Goal: Answer question/provide support: Share knowledge or assist other users

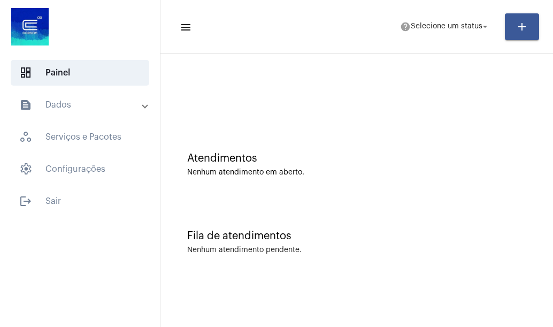
click at [455, 15] on mat-toolbar-row "menu help Selecione um status arrow_drop_down add" at bounding box center [356, 27] width 392 height 34
click at [450, 27] on span "Selecione um status" at bounding box center [447, 26] width 72 height 7
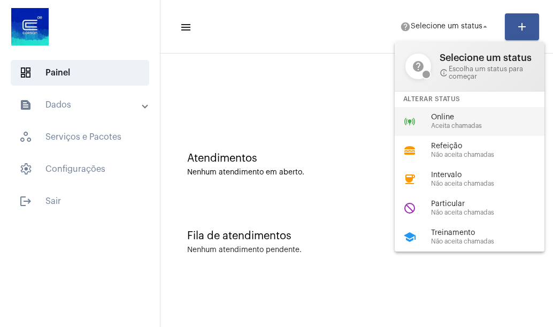
click at [445, 114] on span "Online" at bounding box center [492, 117] width 122 height 8
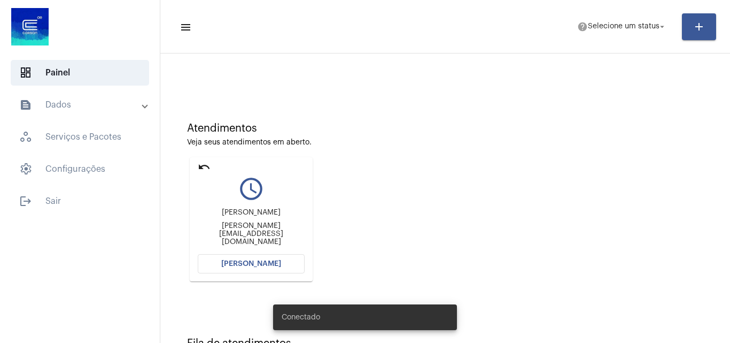
scroll to position [75, 0]
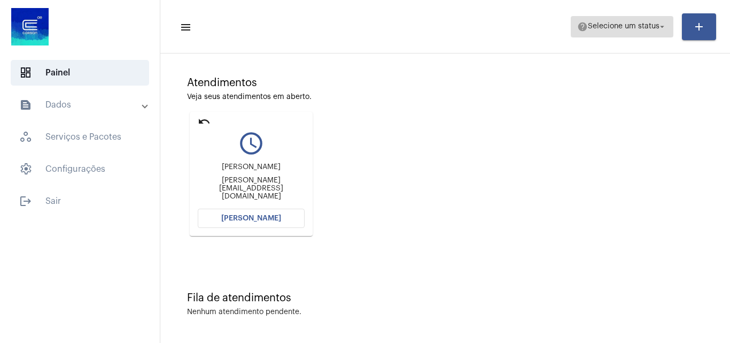
click at [634, 22] on span "help Selecione um status arrow_drop_down" at bounding box center [622, 26] width 90 height 19
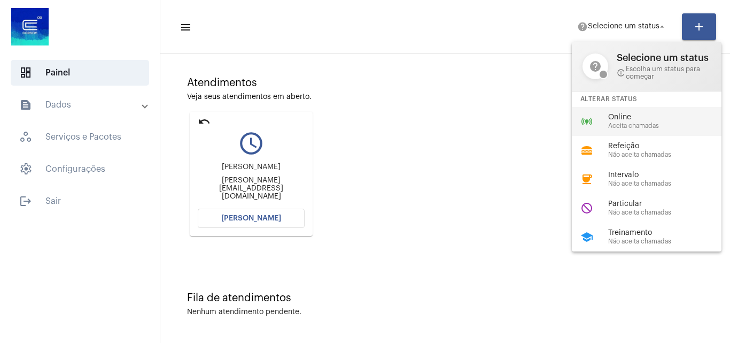
click at [632, 121] on div "Online Aceita chamadas" at bounding box center [669, 121] width 122 height 16
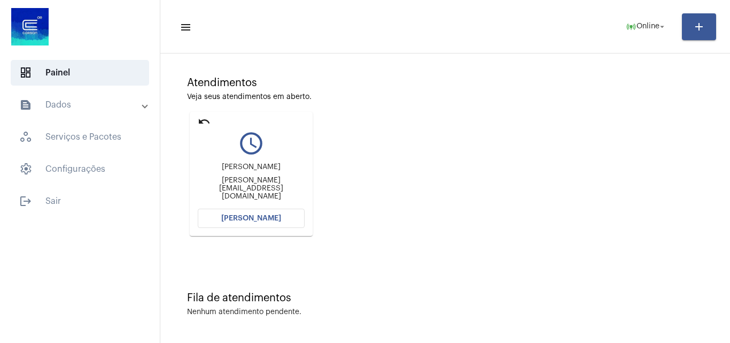
scroll to position [0, 0]
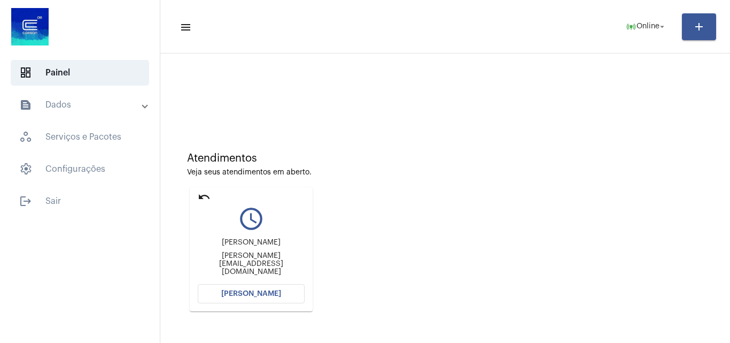
click at [269, 285] on button "[PERSON_NAME]" at bounding box center [251, 293] width 107 height 19
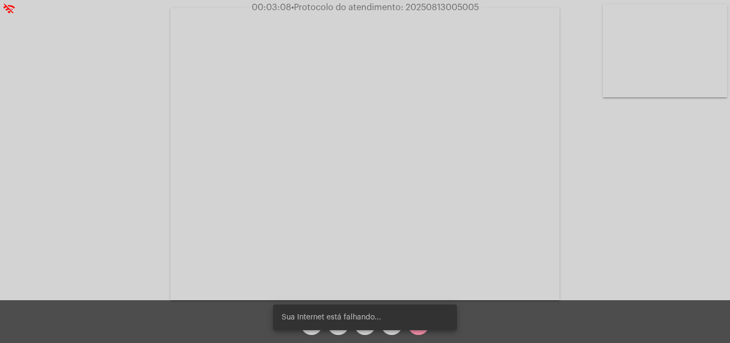
click at [680, 68] on video at bounding box center [665, 50] width 125 height 93
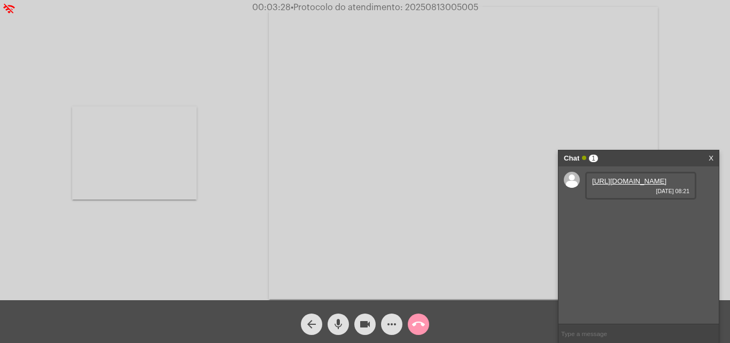
click at [620, 185] on link "https://neft-transfer-bucket.s3.amazonaws.com/temp-55eedbb3-335f-61de-8ad7-3728…" at bounding box center [629, 181] width 74 height 8
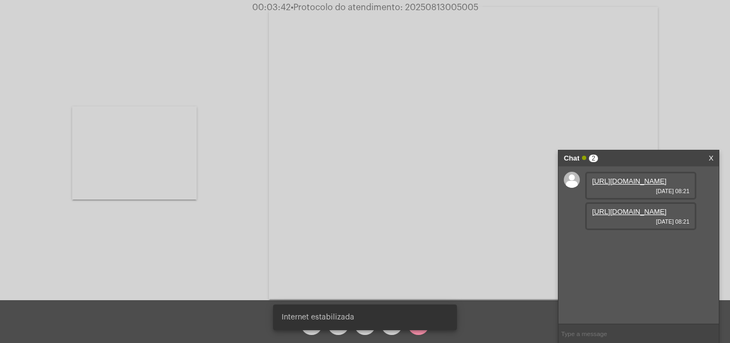
click at [632, 215] on link "https://neft-transfer-bucket.s3.amazonaws.com/temp-f0a47cb3-5bd0-8297-c74d-dafe…" at bounding box center [629, 211] width 74 height 8
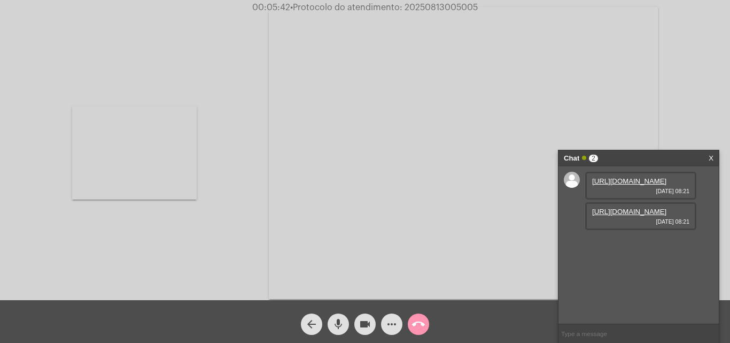
click at [451, 6] on span "• Protocolo do atendimento: 20250813005005" at bounding box center [384, 7] width 188 height 9
copy span "20250813005005"
click at [635, 161] on div "Chat 2" at bounding box center [627, 158] width 127 height 16
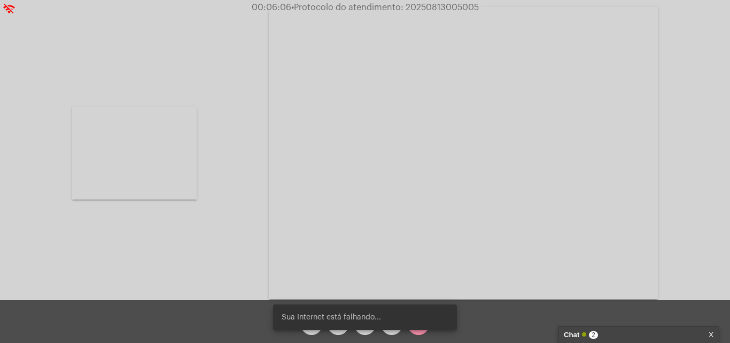
click at [483, 321] on div "arrow_back mic videocam more_horiz call_end" at bounding box center [365, 321] width 730 height 43
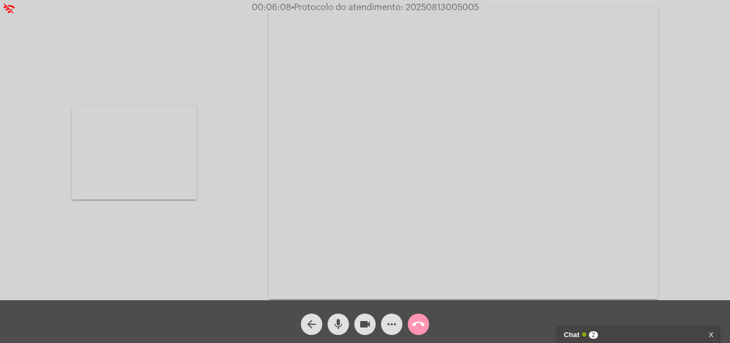
click at [418, 325] on mat-icon "call_end" at bounding box center [418, 324] width 13 height 13
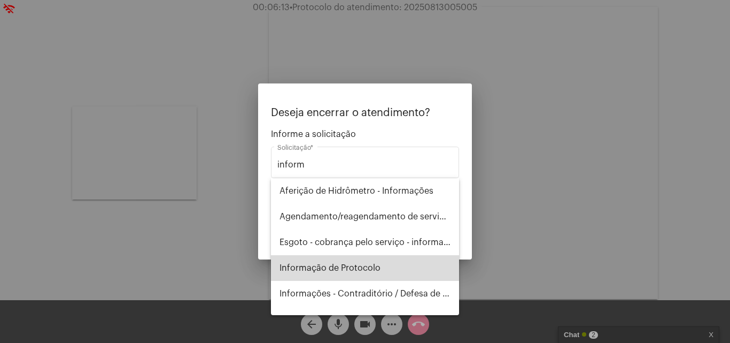
click at [377, 269] on span "Informação de Protocolo" at bounding box center [365, 268] width 171 height 26
type input "Informação de Protocolo"
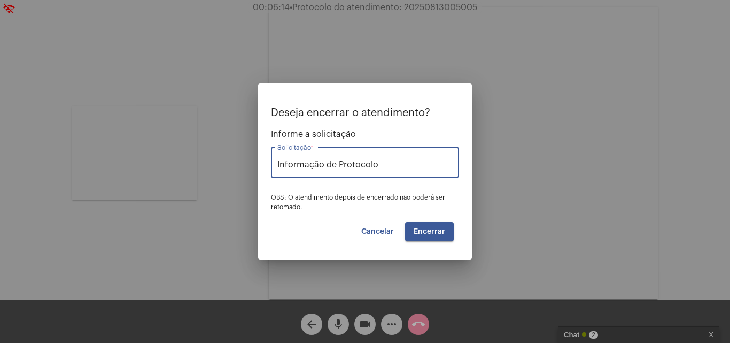
click at [434, 229] on span "Encerrar" at bounding box center [430, 231] width 32 height 7
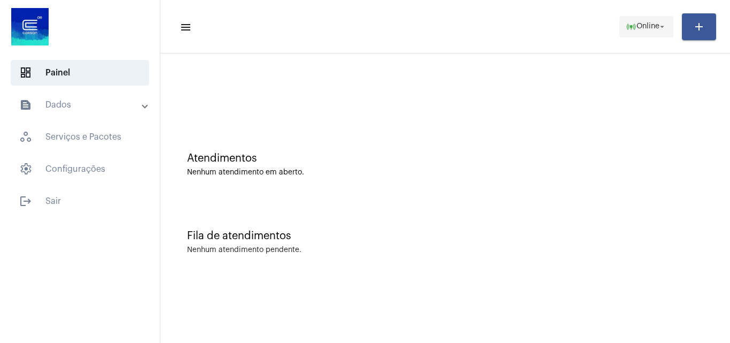
click at [646, 30] on span "Online" at bounding box center [648, 26] width 23 height 7
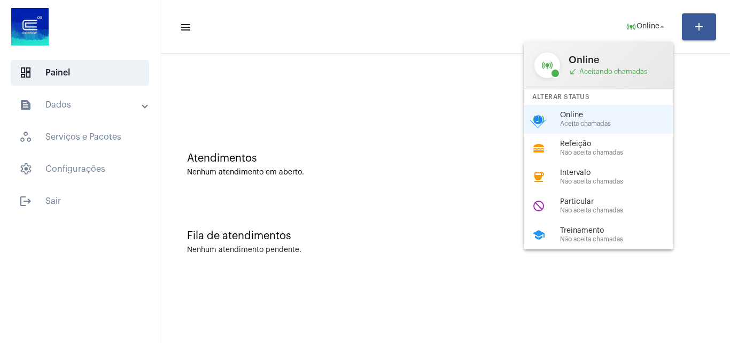
click at [415, 137] on div at bounding box center [365, 171] width 730 height 343
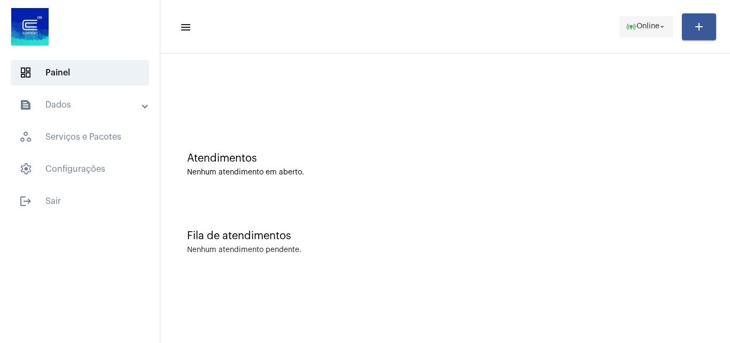
click at [620, 26] on button "online_prediction Online arrow_drop_down" at bounding box center [647, 26] width 54 height 21
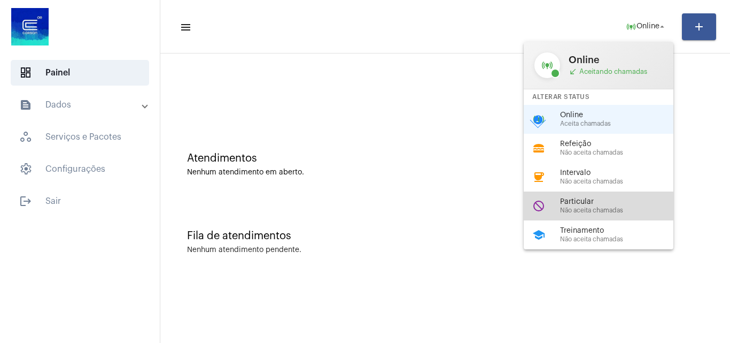
click at [610, 202] on span "Particular" at bounding box center [621, 202] width 122 height 8
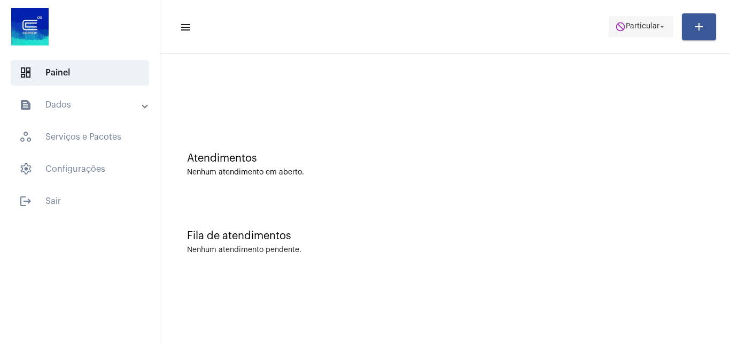
click at [638, 29] on span "Particular" at bounding box center [643, 26] width 34 height 7
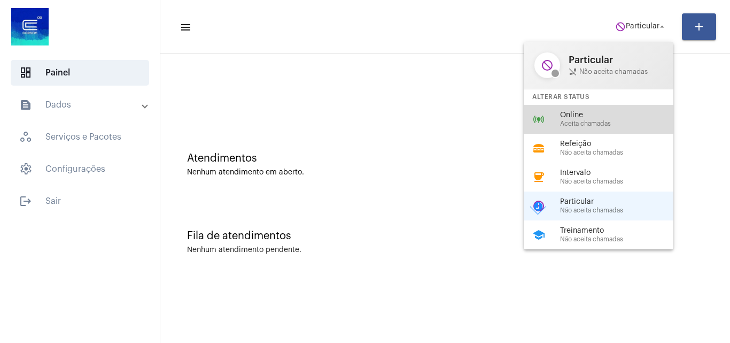
click at [577, 121] on span "Aceita chamadas" at bounding box center [621, 123] width 122 height 7
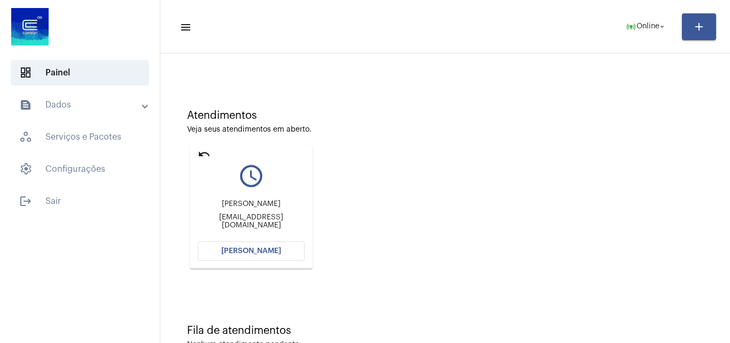
scroll to position [75, 0]
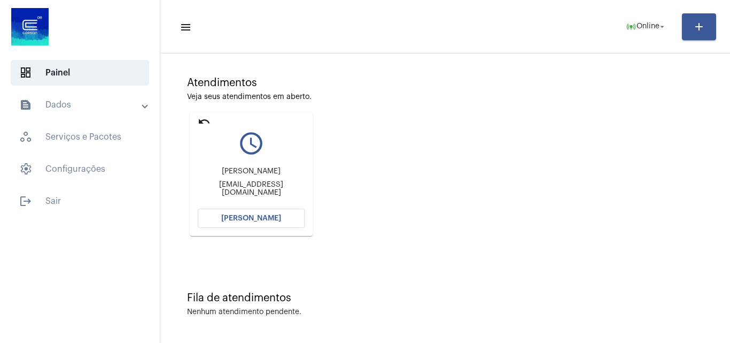
click at [274, 216] on span "[PERSON_NAME]" at bounding box center [251, 217] width 60 height 7
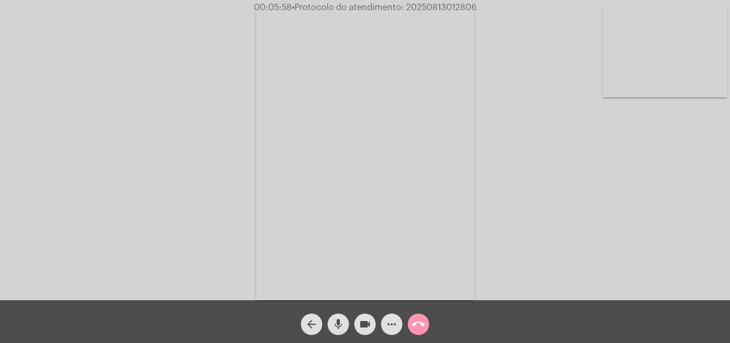
click at [655, 85] on video at bounding box center [665, 50] width 125 height 93
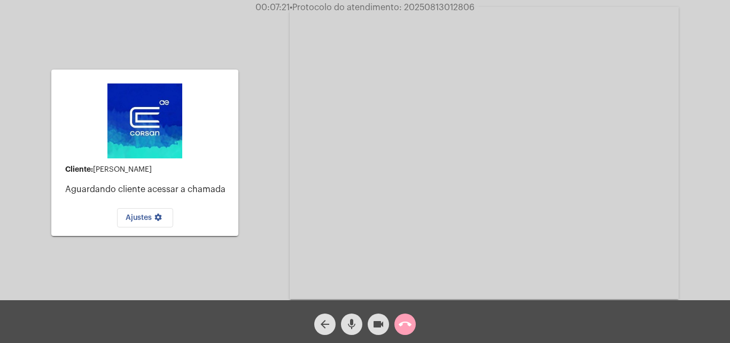
click at [412, 328] on button "call_end" at bounding box center [405, 323] width 21 height 21
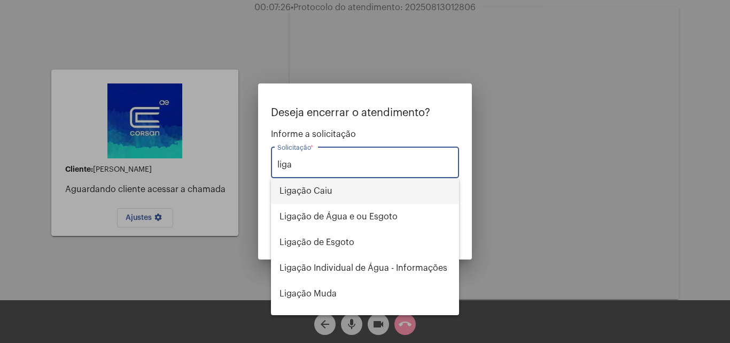
click at [334, 189] on span "Ligação Caiu" at bounding box center [365, 191] width 171 height 26
type input "Ligação Caiu"
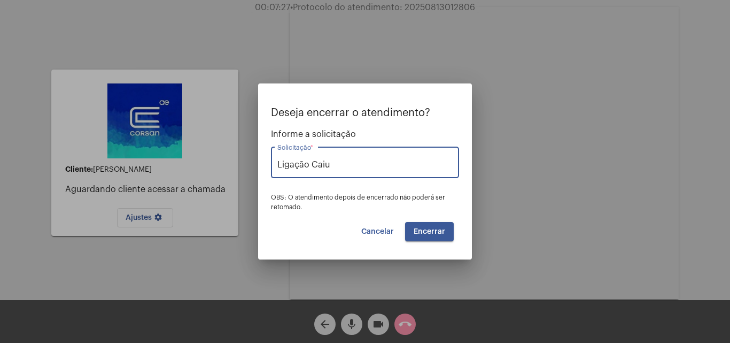
click at [441, 230] on span "Encerrar" at bounding box center [430, 231] width 32 height 7
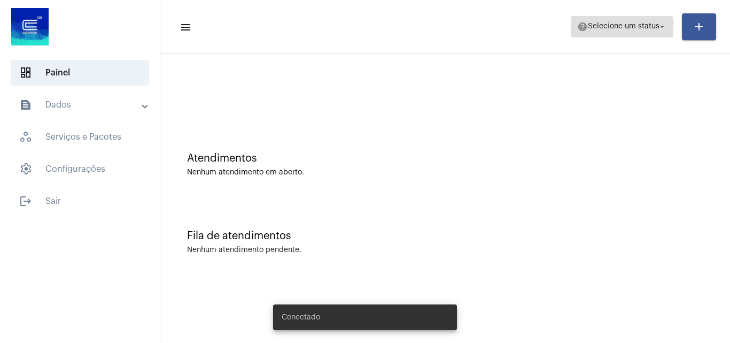
click at [615, 32] on span "help Selecione um status arrow_drop_down" at bounding box center [622, 26] width 90 height 19
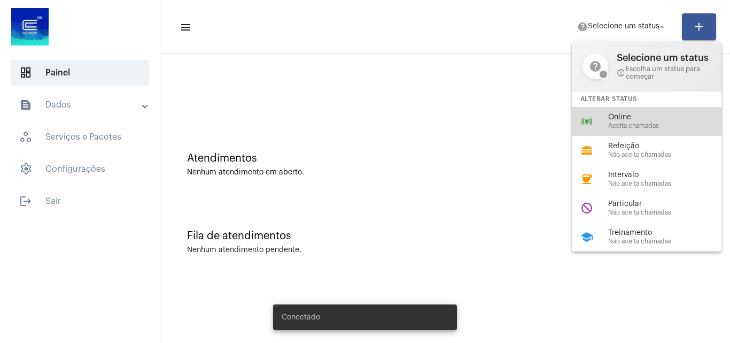
click at [616, 118] on span "Online" at bounding box center [669, 117] width 122 height 8
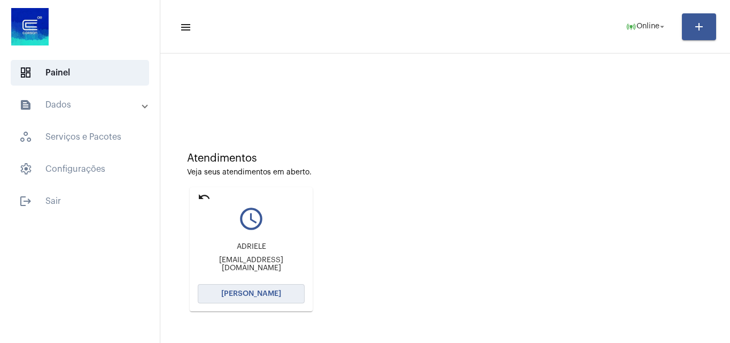
click at [275, 291] on span "Abrir Chamada" at bounding box center [251, 293] width 60 height 7
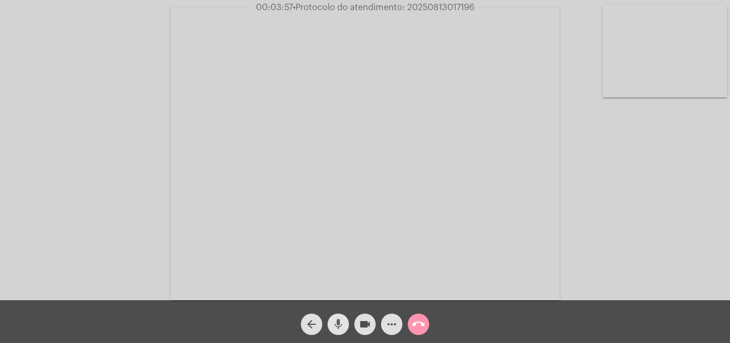
click at [339, 321] on mat-icon "mic" at bounding box center [338, 324] width 13 height 13
click at [364, 322] on mat-icon "videocam" at bounding box center [365, 324] width 13 height 13
click at [340, 325] on mat-icon "mic_off" at bounding box center [338, 324] width 13 height 13
click at [362, 333] on span "videocam_off" at bounding box center [365, 323] width 13 height 21
click at [339, 325] on mat-icon "mic" at bounding box center [338, 324] width 13 height 13
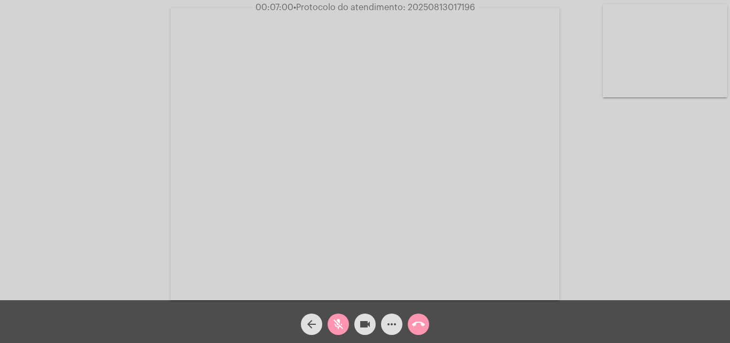
click at [366, 329] on mat-icon "videocam" at bounding box center [365, 324] width 13 height 13
click at [445, 9] on span "• Protocolo do atendimento: 20250813017196" at bounding box center [382, 7] width 182 height 9
copy span "20250813017196"
drag, startPoint x: 121, startPoint y: 35, endPoint x: 127, endPoint y: 9, distance: 26.8
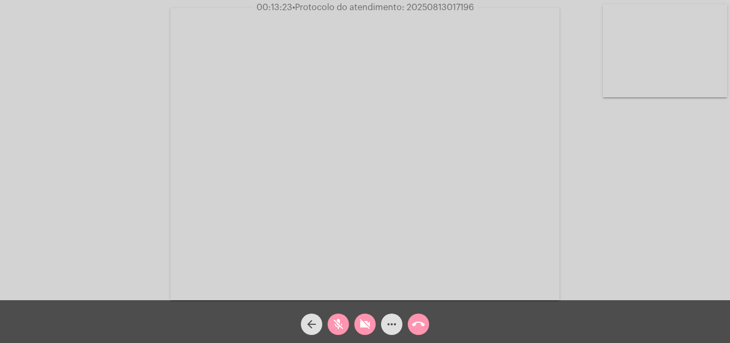
click at [121, 35] on div "Acessando Câmera e Microfone..." at bounding box center [365, 153] width 728 height 300
click at [361, 325] on mat-icon "videocam_off" at bounding box center [365, 324] width 13 height 13
click at [335, 323] on mat-icon "mic_off" at bounding box center [338, 324] width 13 height 13
click at [439, 7] on span "• Protocolo do atendimento: 20250813017196" at bounding box center [382, 7] width 182 height 9
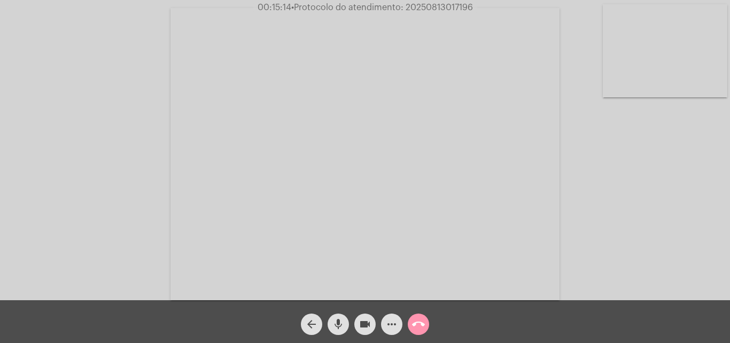
copy span "20250813017196"
click at [145, 23] on div "Acessando Câmera e Microfone..." at bounding box center [365, 153] width 728 height 300
click at [420, 326] on mat-icon "call_end" at bounding box center [418, 324] width 13 height 13
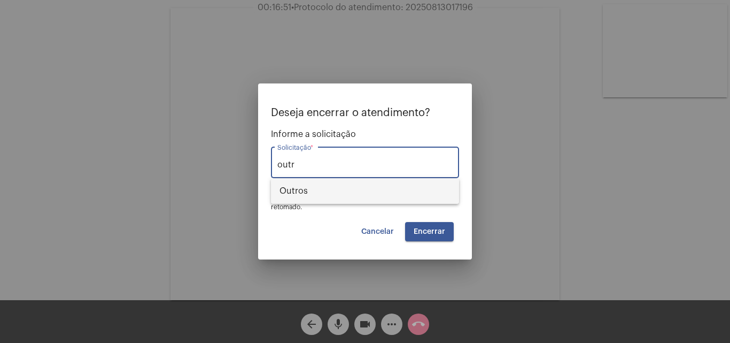
click at [370, 190] on span "Outros" at bounding box center [365, 191] width 171 height 26
type input "Outros"
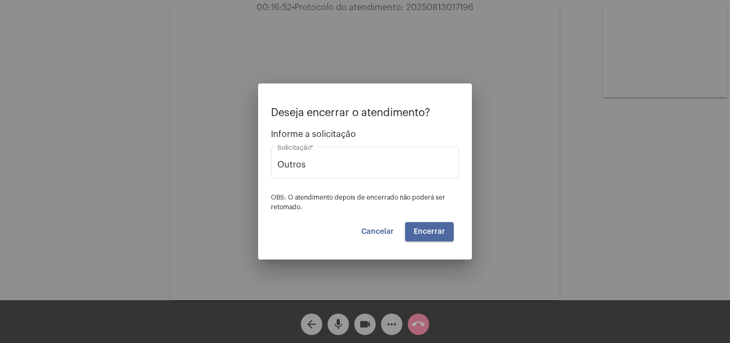
click at [422, 223] on button "Encerrar" at bounding box center [429, 231] width 49 height 19
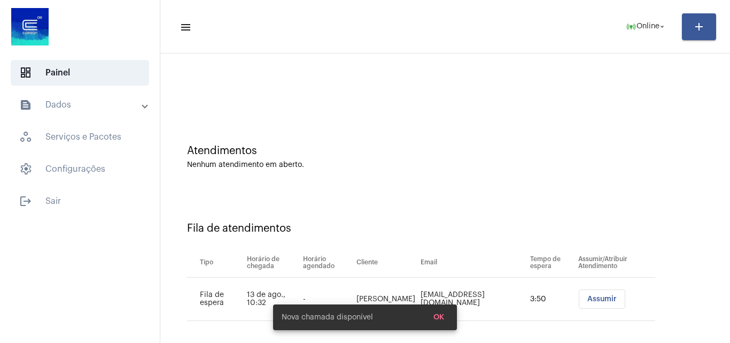
scroll to position [14, 0]
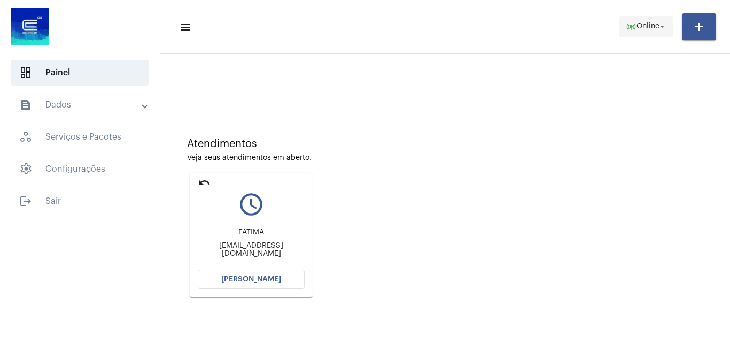
click at [653, 17] on span "online_prediction Online arrow_drop_down" at bounding box center [646, 26] width 41 height 19
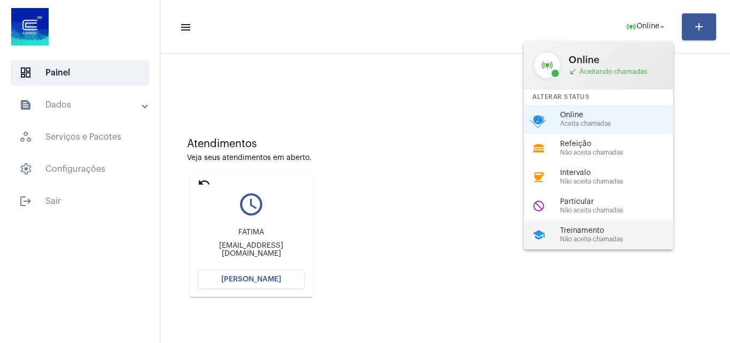
click at [607, 236] on span "Não aceita chamadas" at bounding box center [621, 239] width 122 height 7
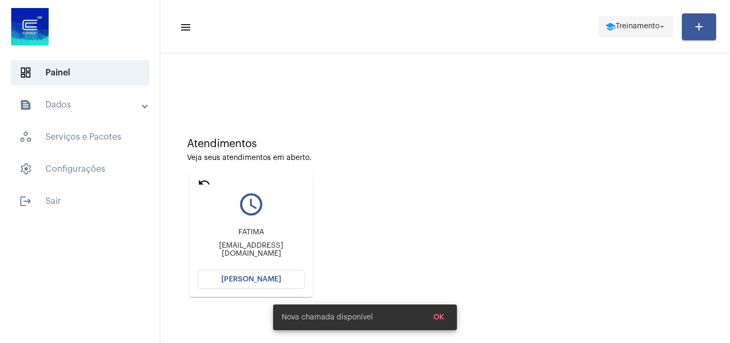
click at [636, 17] on span "school Treinamento arrow_drop_down" at bounding box center [636, 26] width 62 height 19
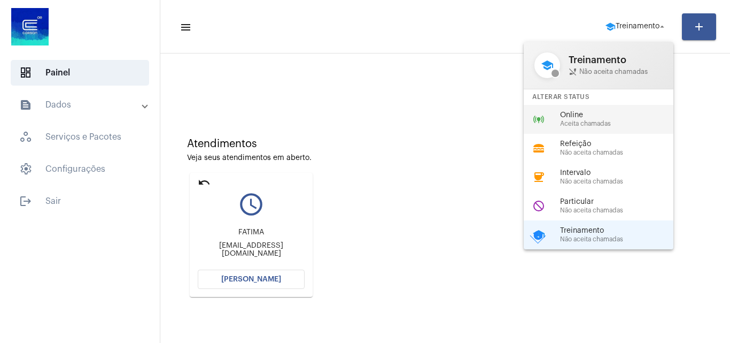
click at [599, 122] on span "Aceita chamadas" at bounding box center [621, 123] width 122 height 7
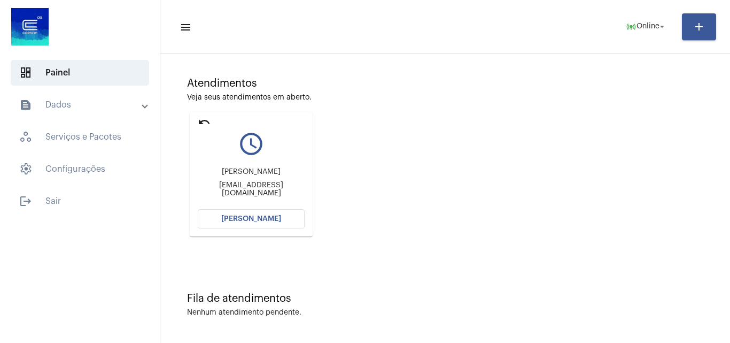
scroll to position [75, 0]
click at [204, 121] on mat-icon "undo" at bounding box center [204, 121] width 13 height 13
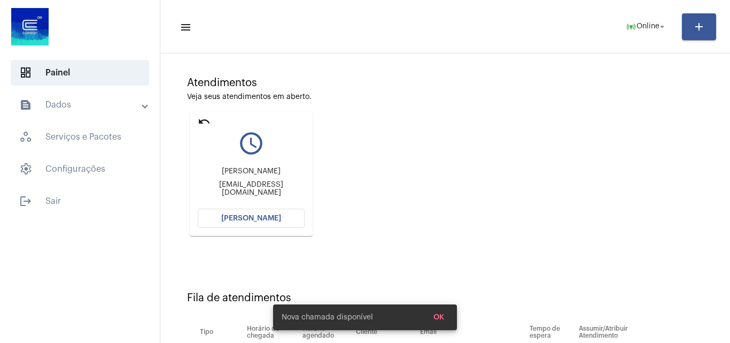
scroll to position [14, 0]
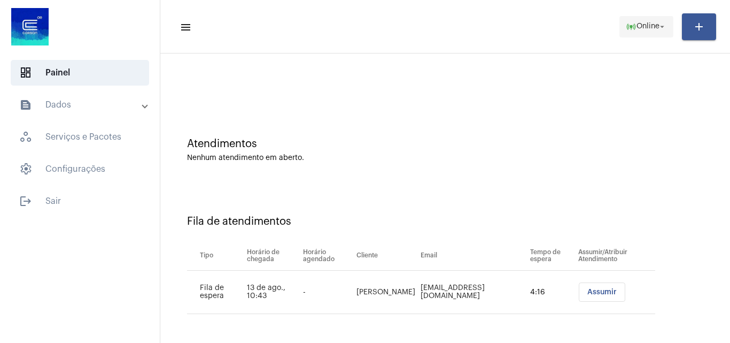
click at [652, 20] on span "online_prediction Online arrow_drop_down" at bounding box center [646, 26] width 41 height 19
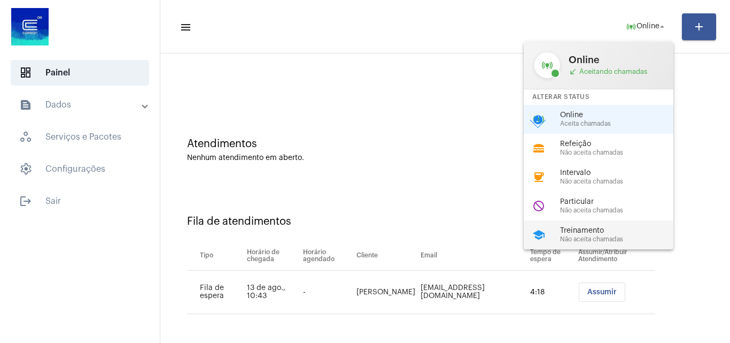
click at [602, 237] on span "Não aceita chamadas" at bounding box center [621, 239] width 122 height 7
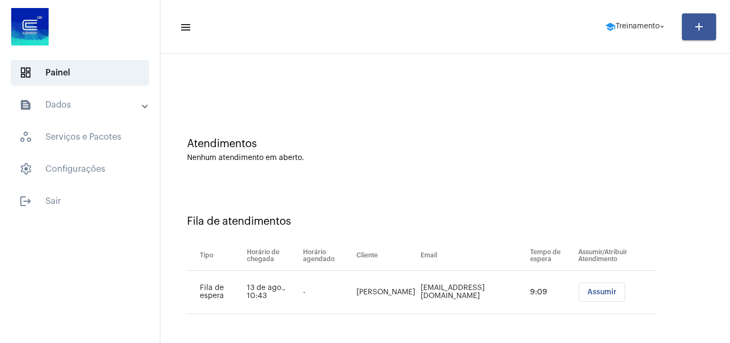
click at [606, 292] on span "Assumir" at bounding box center [602, 291] width 29 height 7
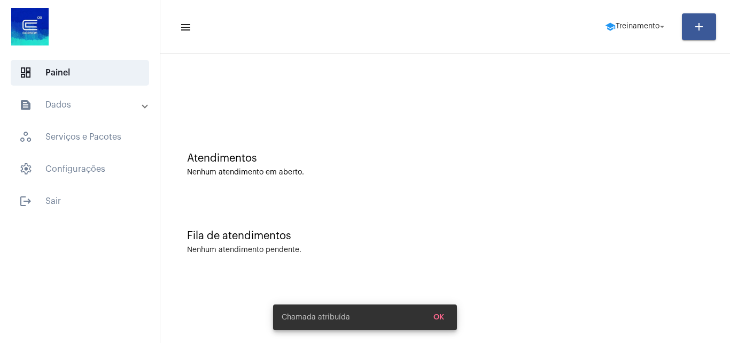
scroll to position [0, 0]
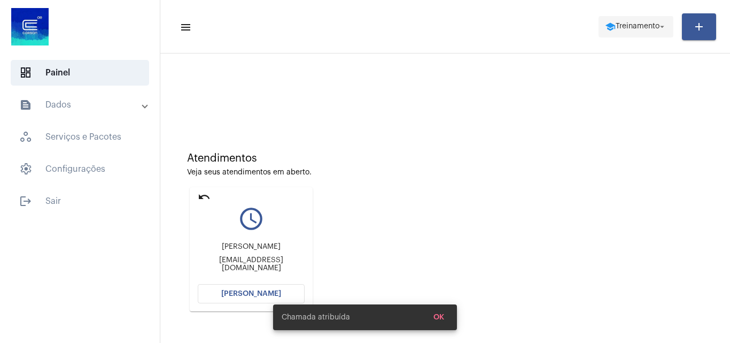
click at [620, 28] on span "Treinamento" at bounding box center [638, 26] width 44 height 7
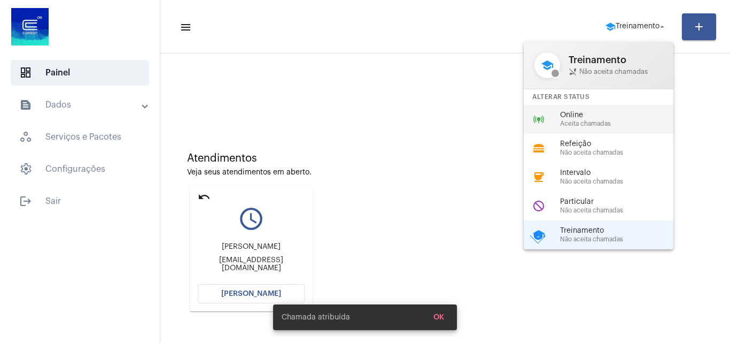
click at [598, 121] on span "Aceita chamadas" at bounding box center [621, 123] width 122 height 7
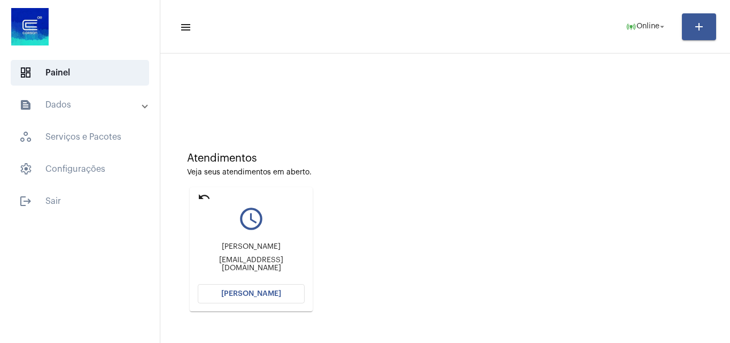
click at [274, 300] on button "[PERSON_NAME]" at bounding box center [251, 293] width 107 height 19
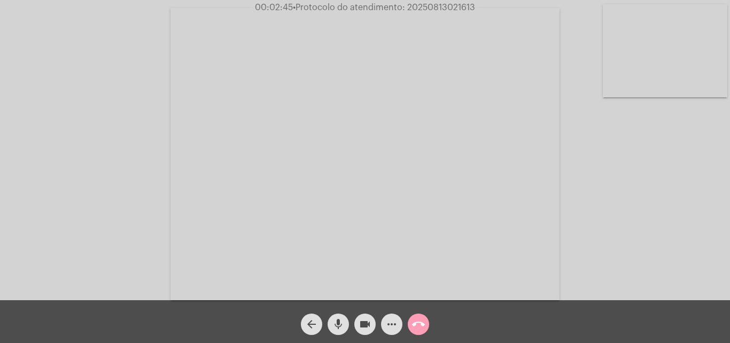
click at [415, 322] on mat-icon "call_end" at bounding box center [418, 324] width 13 height 13
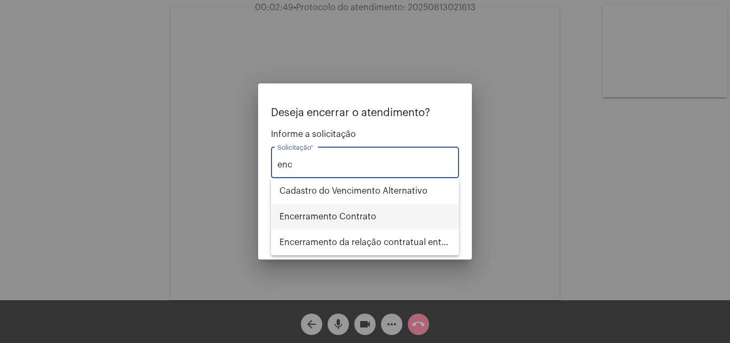
click at [353, 217] on span "Encerramento Contrato" at bounding box center [365, 217] width 171 height 26
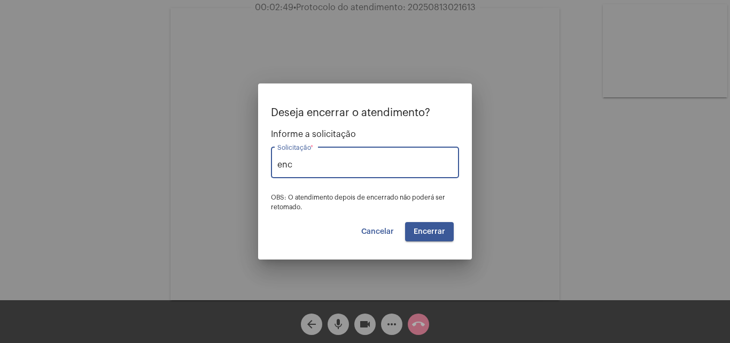
type input "Encerramento Contrato"
click at [437, 223] on button "Encerrar" at bounding box center [429, 231] width 49 height 19
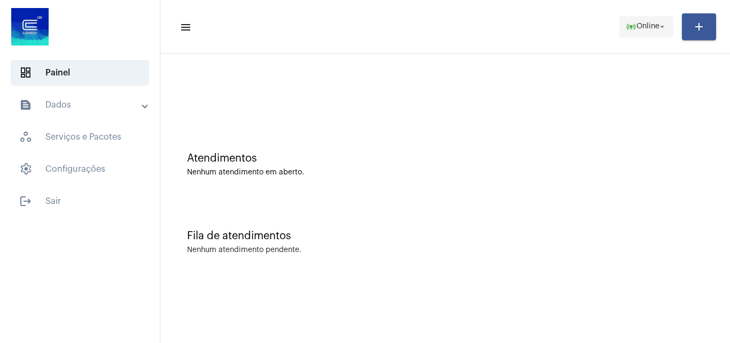
click at [635, 29] on mat-icon "online_prediction" at bounding box center [631, 26] width 11 height 11
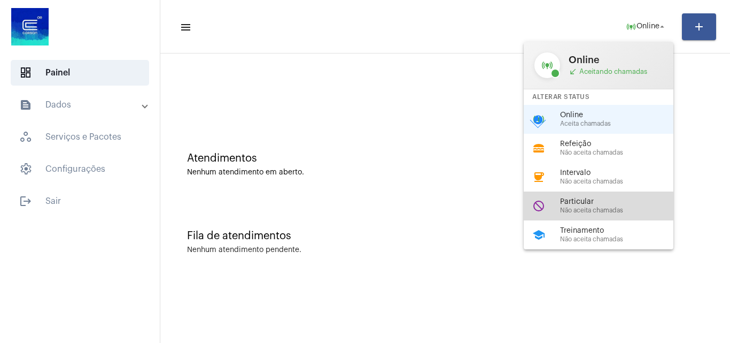
click at [618, 200] on span "Particular" at bounding box center [621, 202] width 122 height 8
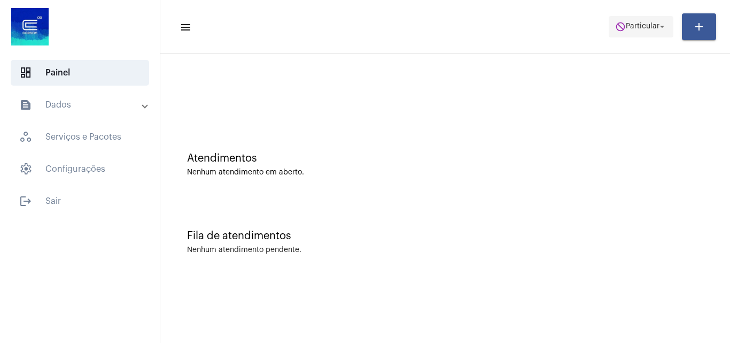
click at [632, 17] on span "do_not_disturb Particular arrow_drop_down" at bounding box center [641, 26] width 52 height 19
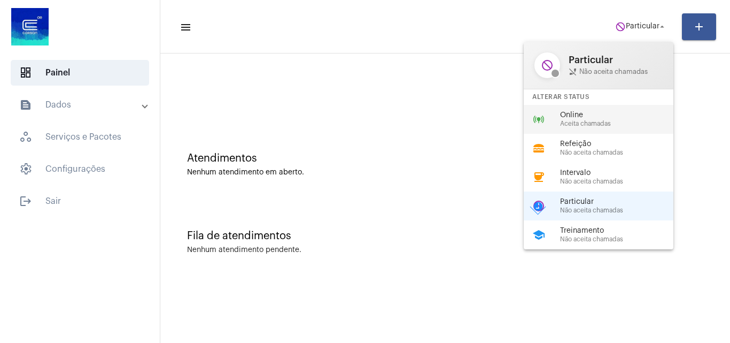
click at [594, 107] on div "online_prediction Online Aceita chamadas" at bounding box center [607, 119] width 167 height 29
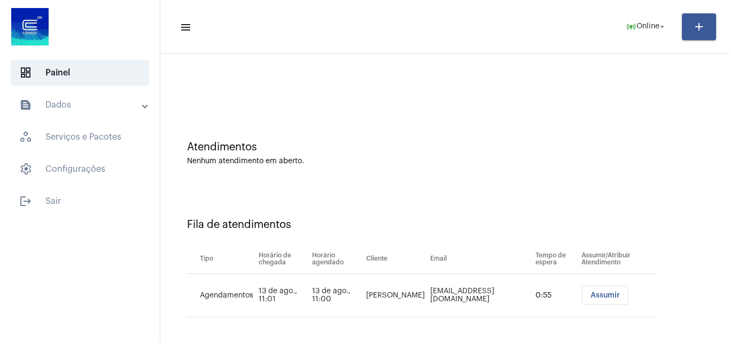
scroll to position [14, 0]
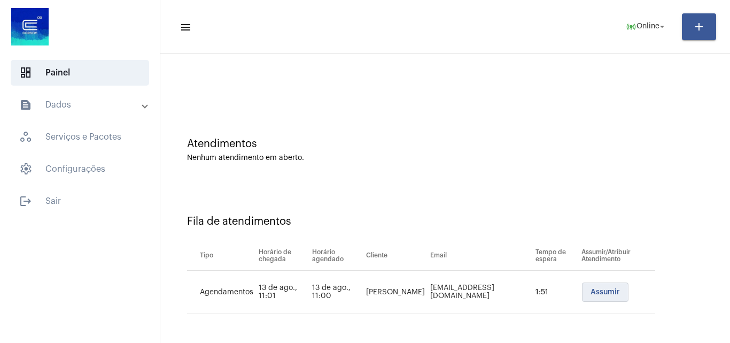
click at [605, 295] on span "Assumir" at bounding box center [605, 291] width 29 height 7
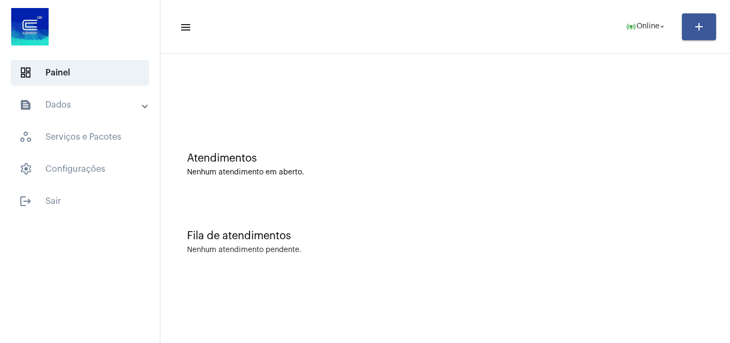
scroll to position [0, 0]
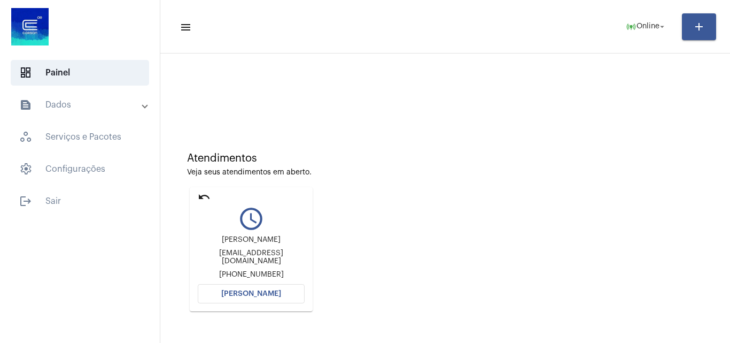
click at [271, 297] on button "[PERSON_NAME]" at bounding box center [251, 293] width 107 height 19
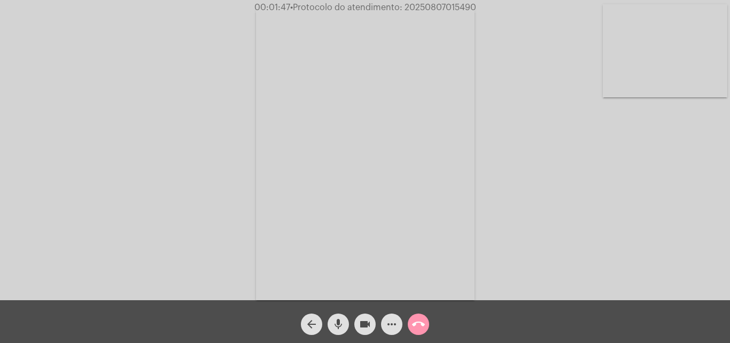
click at [416, 328] on mat-icon "call_end" at bounding box center [418, 324] width 13 height 13
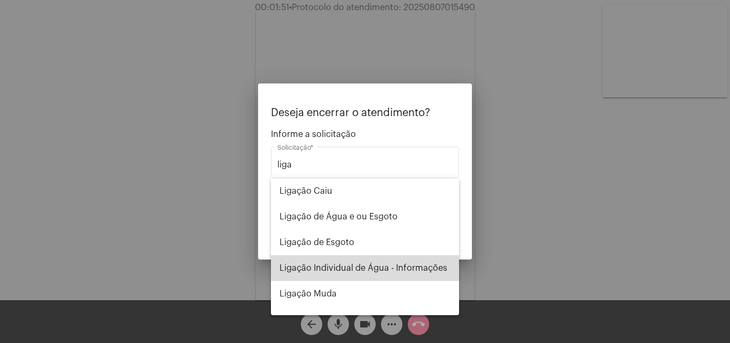
click at [396, 262] on span "Ligação Individual de Água - Informações" at bounding box center [365, 268] width 171 height 26
type input "Ligação Individual de Água - Informações"
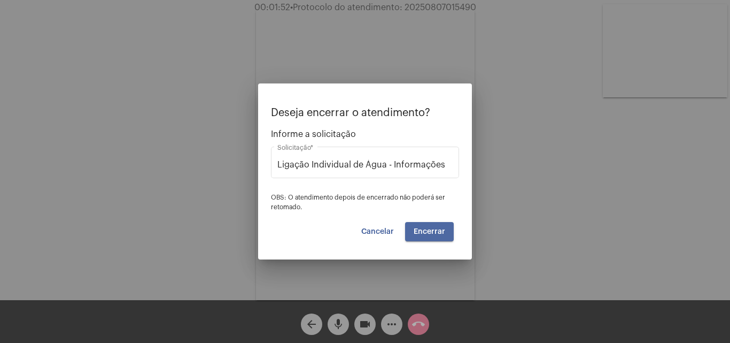
click at [438, 230] on span "Encerrar" at bounding box center [430, 231] width 32 height 7
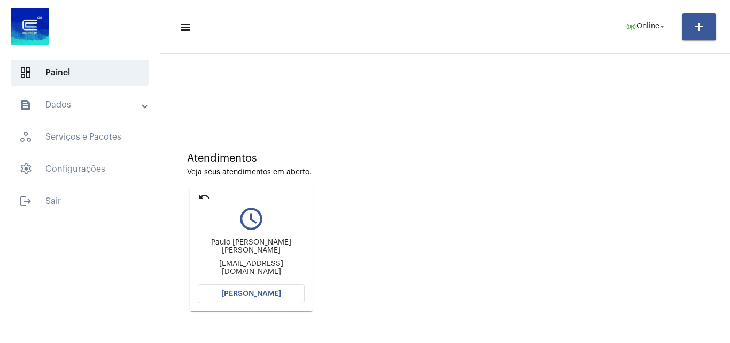
click at [276, 293] on span "[PERSON_NAME]" at bounding box center [251, 293] width 60 height 7
drag, startPoint x: 202, startPoint y: 246, endPoint x: 302, endPoint y: 247, distance: 100.5
click at [302, 247] on div "Paulo Cezar Costa de Lima paulo.cezar.lima1@gmail.com" at bounding box center [251, 257] width 107 height 48
click at [258, 295] on span "[PERSON_NAME]" at bounding box center [251, 293] width 60 height 7
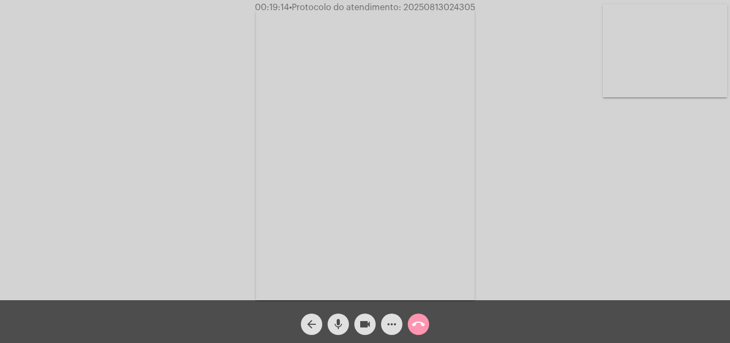
click at [437, 7] on span "• Protocolo do atendimento: 20250813024305" at bounding box center [382, 7] width 186 height 9
click at [424, 6] on span "• Protocolo do atendimento: 20250813024305" at bounding box center [382, 7] width 186 height 9
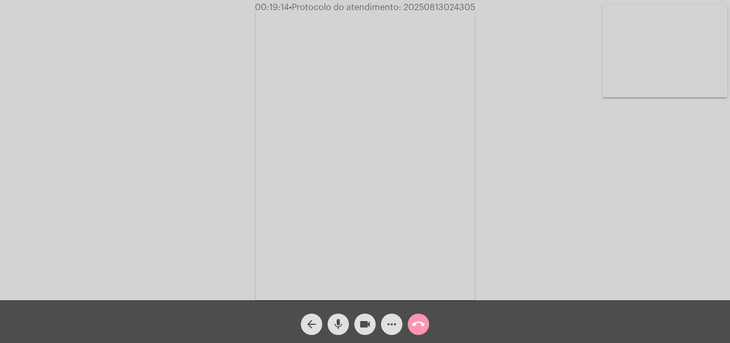
click at [424, 6] on span "• Protocolo do atendimento: 20250813024305" at bounding box center [382, 7] width 186 height 9
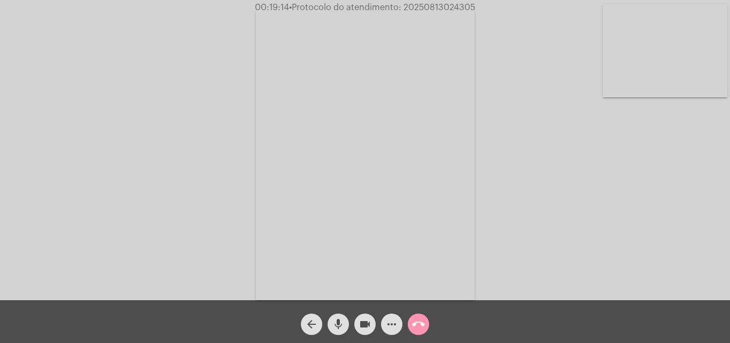
click at [424, 6] on span "• Protocolo do atendimento: 20250813024305" at bounding box center [382, 7] width 186 height 9
click at [236, 35] on div "Acessando Câmera e Microfone..." at bounding box center [365, 153] width 728 height 300
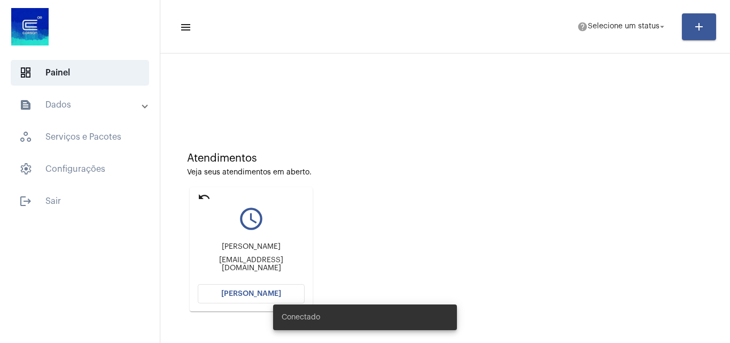
click at [236, 289] on button "[PERSON_NAME]" at bounding box center [251, 293] width 107 height 19
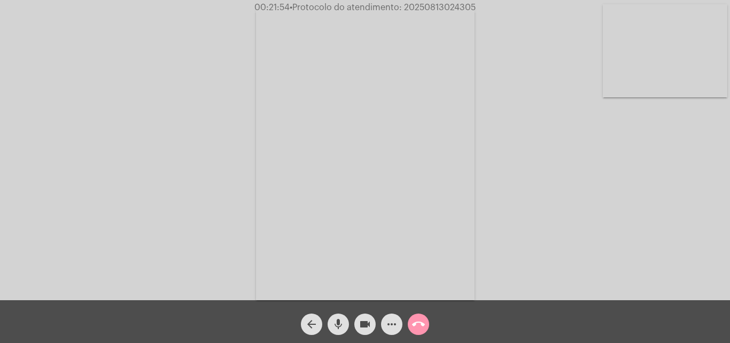
click at [453, 6] on span "• Protocolo do atendimento: 20250813024305" at bounding box center [383, 7] width 186 height 9
click at [206, 27] on div "Acessando Câmera e Microfone..." at bounding box center [365, 153] width 728 height 300
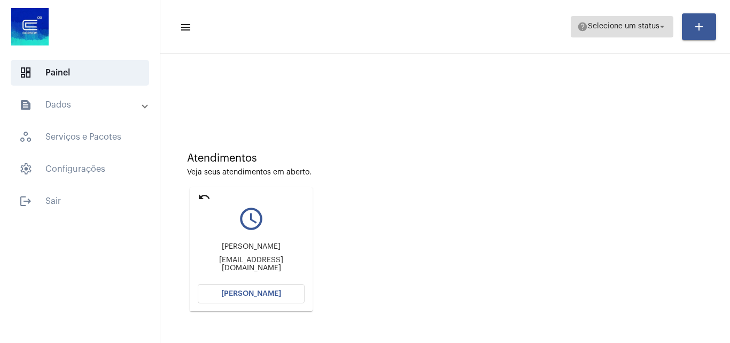
click at [631, 26] on span "Selecione um status" at bounding box center [624, 26] width 72 height 7
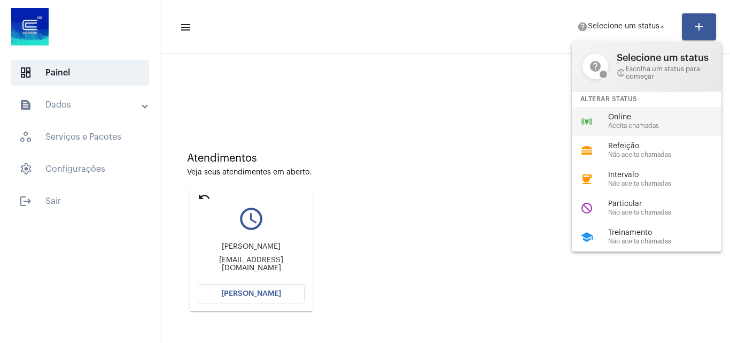
click at [622, 131] on div "online_prediction Online Aceita chamadas" at bounding box center [655, 121] width 167 height 29
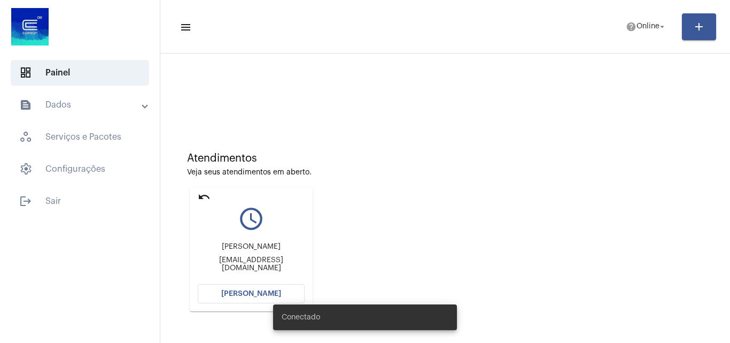
click at [203, 194] on mat-icon "undo" at bounding box center [204, 196] width 13 height 13
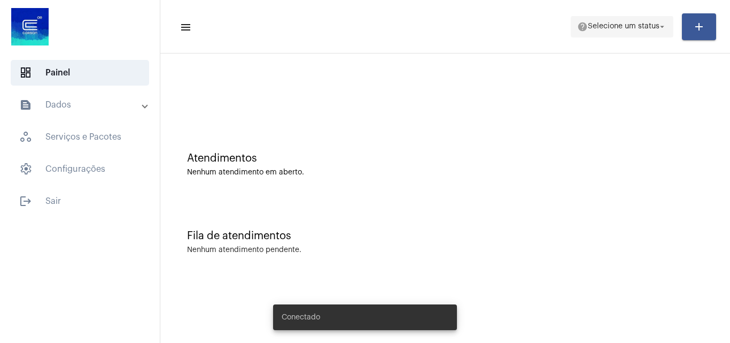
click at [552, 25] on span "Selecione um status" at bounding box center [624, 26] width 72 height 7
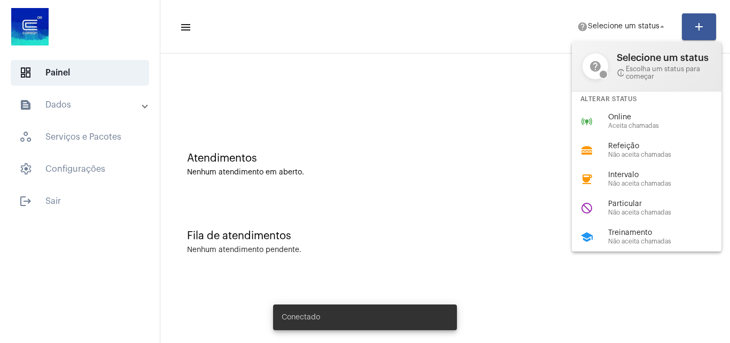
click at [552, 118] on div "online_prediction Online Aceita chamadas" at bounding box center [655, 121] width 167 height 29
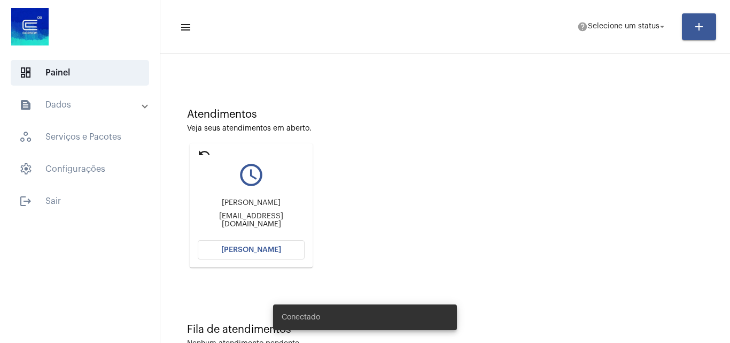
scroll to position [75, 0]
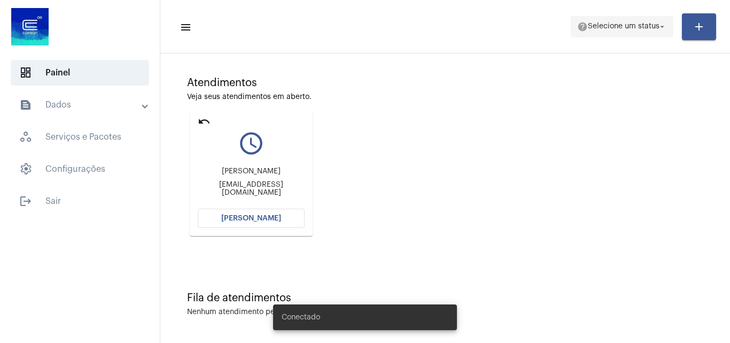
click at [603, 23] on span "Selecione um status" at bounding box center [624, 26] width 72 height 7
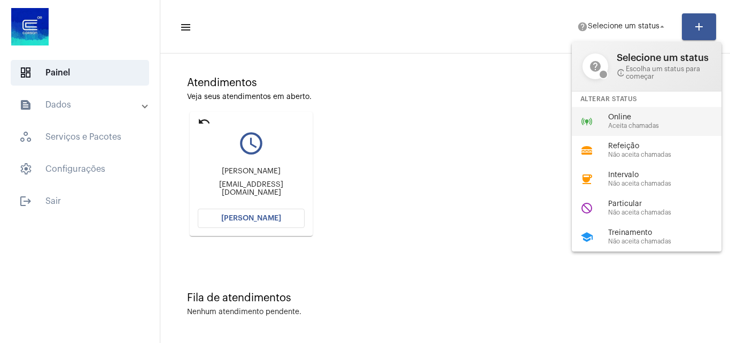
click at [612, 119] on span "Online" at bounding box center [669, 117] width 122 height 8
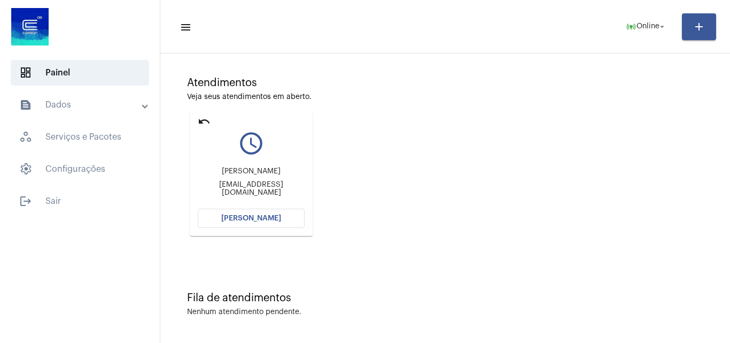
click at [246, 212] on button "[PERSON_NAME]" at bounding box center [251, 217] width 107 height 19
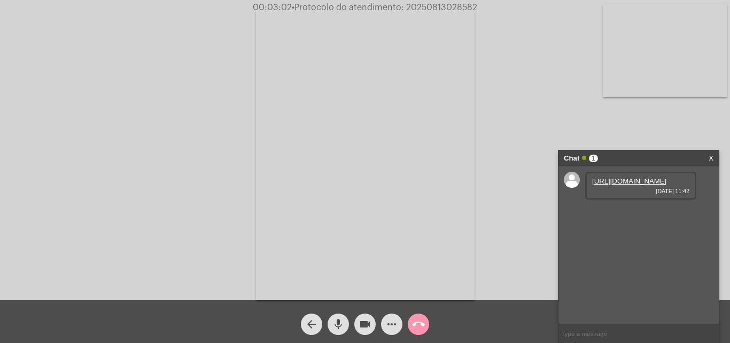
click at [638, 185] on link "[URL][DOMAIN_NAME]" at bounding box center [629, 181] width 74 height 8
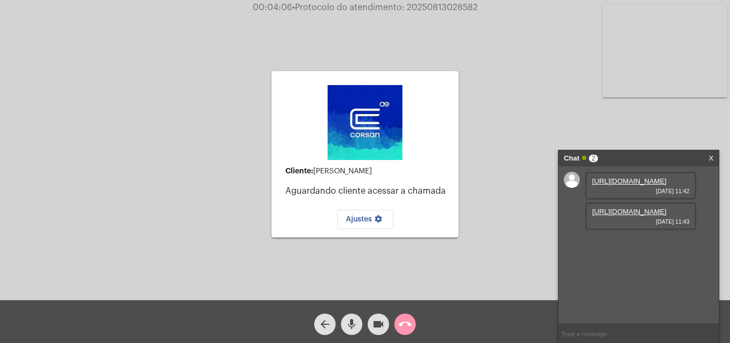
click at [641, 215] on link "[URL][DOMAIN_NAME]" at bounding box center [629, 211] width 74 height 8
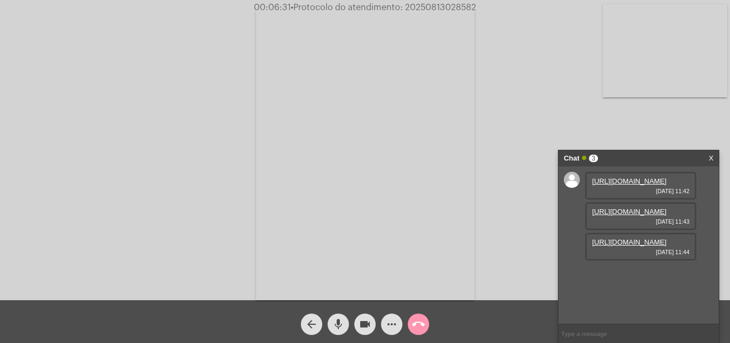
click at [338, 323] on mat-icon "mic" at bounding box center [338, 324] width 13 height 13
click at [362, 325] on mat-icon "videocam" at bounding box center [365, 324] width 13 height 13
click at [339, 324] on mat-icon "mic_off" at bounding box center [338, 324] width 13 height 13
click at [359, 326] on mat-icon "videocam_off" at bounding box center [365, 324] width 13 height 13
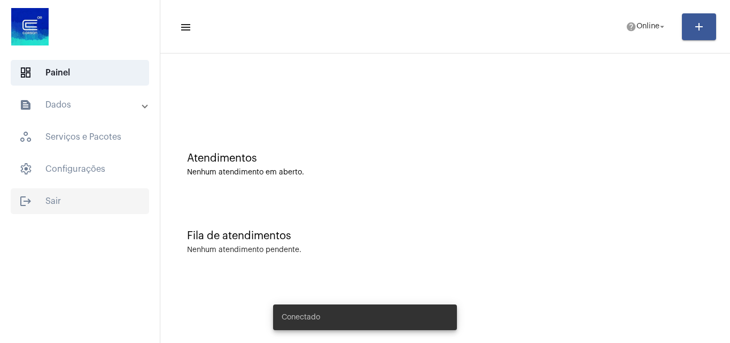
click at [66, 198] on span "logout Sair" at bounding box center [80, 201] width 138 height 26
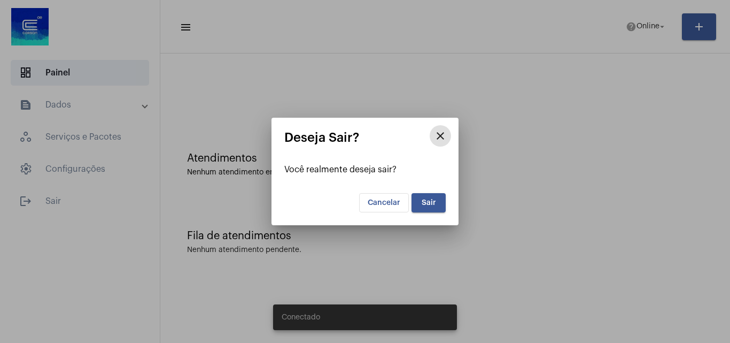
click at [446, 201] on mat-dialog-container "close Deseja Sair? Você realmente deseja sair? Cancelar Sair" at bounding box center [365, 171] width 187 height 107
click at [432, 202] on span "Sair" at bounding box center [429, 202] width 14 height 7
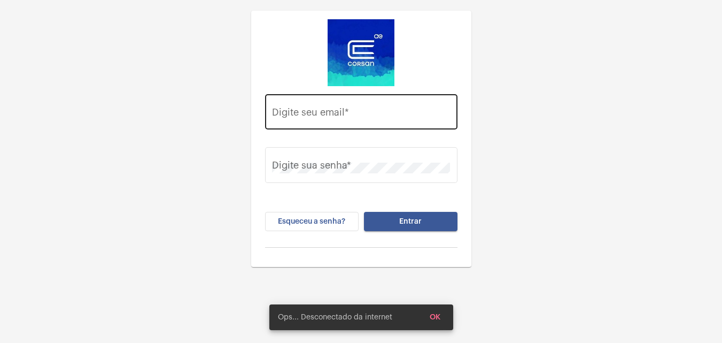
click at [341, 120] on div "Digite seu email *" at bounding box center [361, 110] width 178 height 38
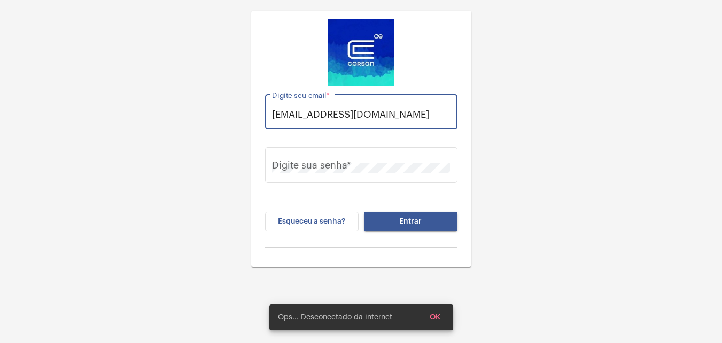
scroll to position [0, 4]
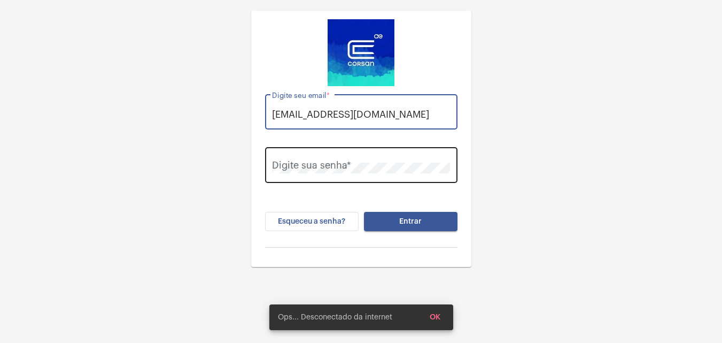
type input "[EMAIL_ADDRESS][DOMAIN_NAME]"
click at [336, 175] on div "Digite sua senha *" at bounding box center [361, 164] width 178 height 38
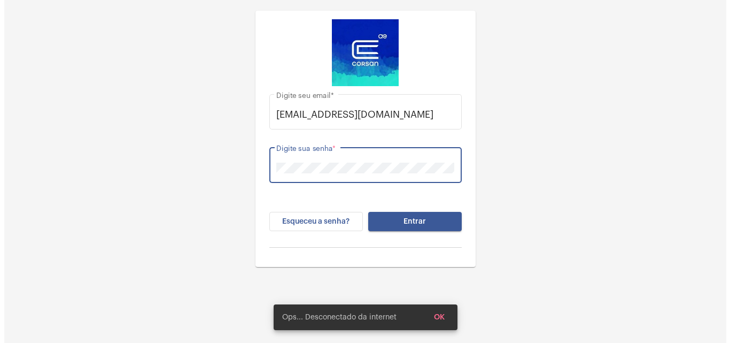
scroll to position [0, 0]
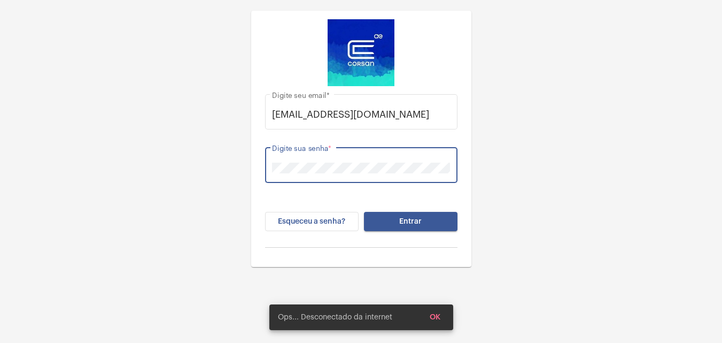
click at [364, 212] on button "Entrar" at bounding box center [411, 221] width 94 height 19
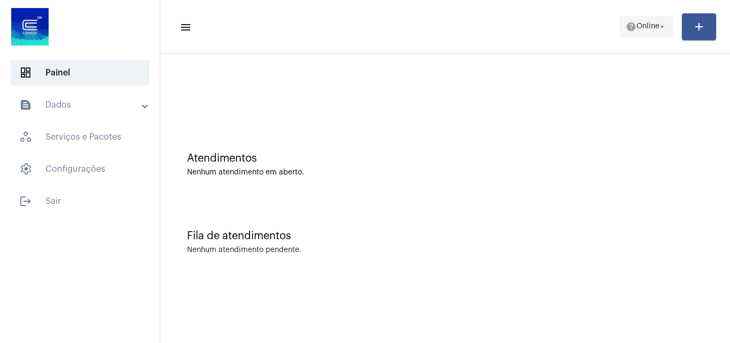
click at [634, 22] on mat-icon "help" at bounding box center [631, 26] width 11 height 11
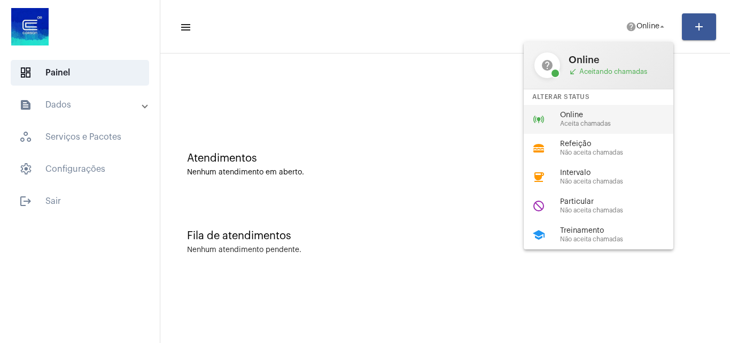
click at [597, 115] on span "Online" at bounding box center [621, 115] width 122 height 8
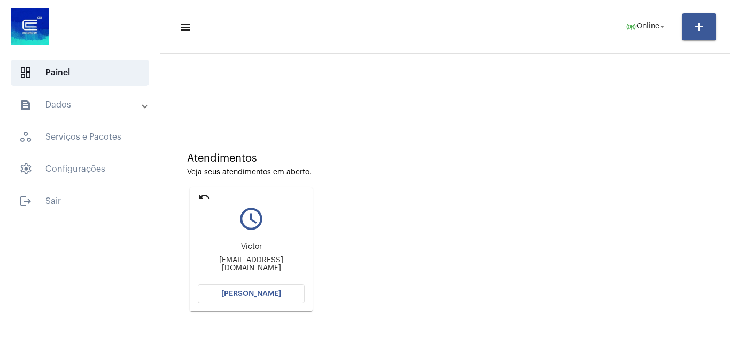
click at [87, 94] on mat-expansion-panel-header "text_snippet_outlined Dados" at bounding box center [82, 105] width 153 height 26
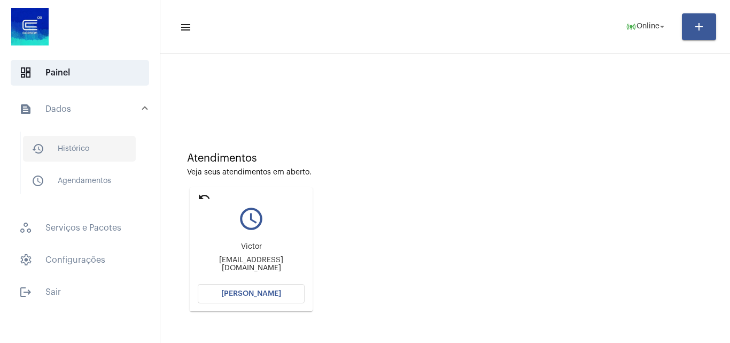
click at [82, 145] on span "history_outlined Histórico" at bounding box center [79, 149] width 113 height 26
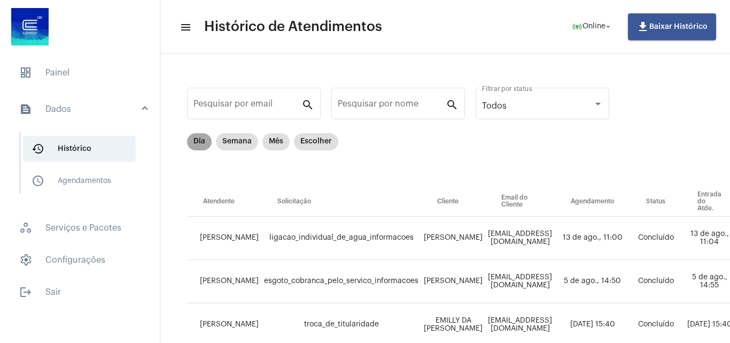
click at [203, 140] on mat-chip "Dia" at bounding box center [199, 141] width 25 height 17
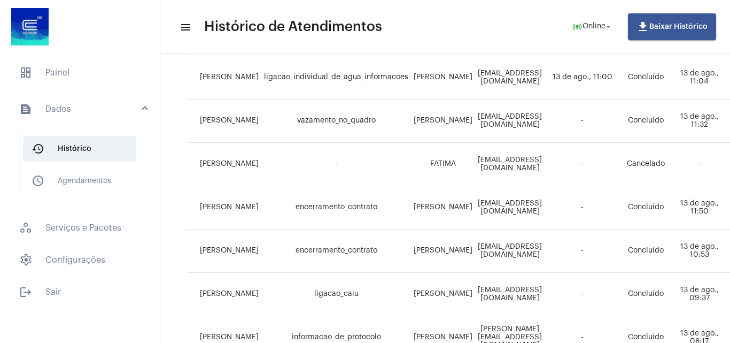
scroll to position [328, 0]
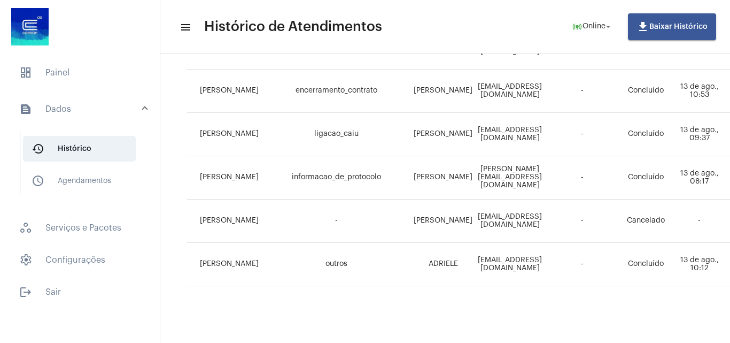
drag, startPoint x: 445, startPoint y: 334, endPoint x: 460, endPoint y: 341, distance: 16.8
click at [460, 341] on mat-sidenav-content "menu Histórico de Atendimentos online_prediction Online arrow_drop_down file_do…" at bounding box center [445, 171] width 570 height 343
click at [475, 254] on td "[EMAIL_ADDRESS][DOMAIN_NAME]" at bounding box center [509, 264] width 69 height 43
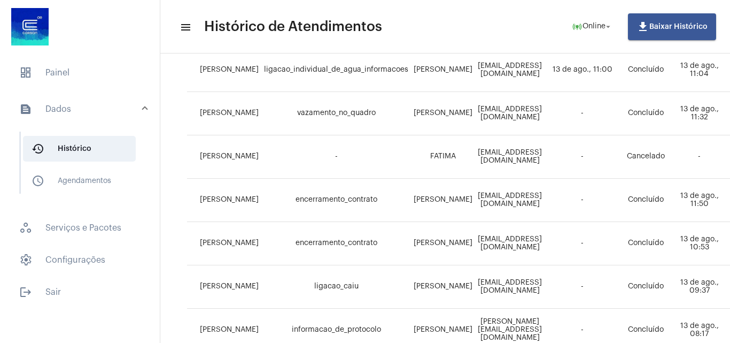
click at [476, 211] on td "[EMAIL_ADDRESS][DOMAIN_NAME]" at bounding box center [509, 200] width 69 height 43
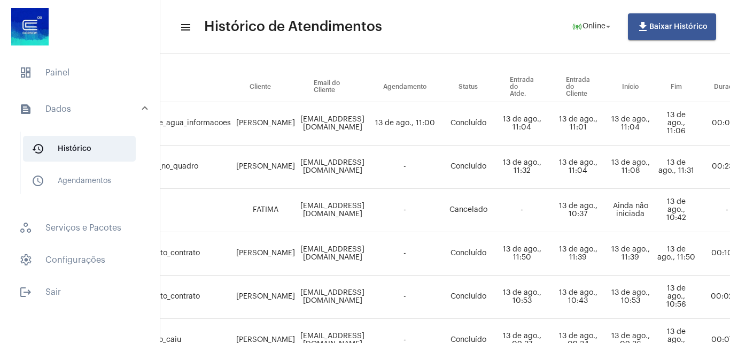
scroll to position [114, 0]
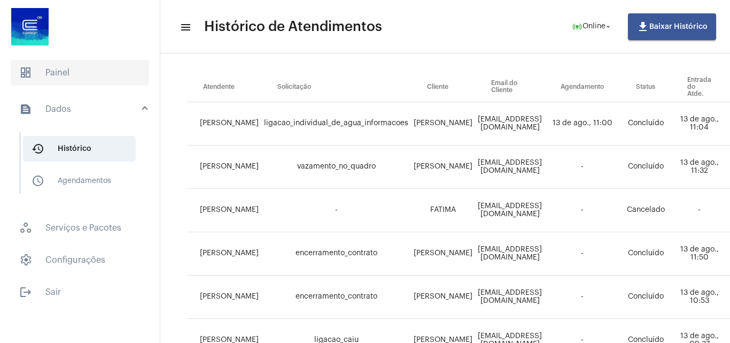
click at [119, 70] on span "dashboard Painel" at bounding box center [80, 73] width 138 height 26
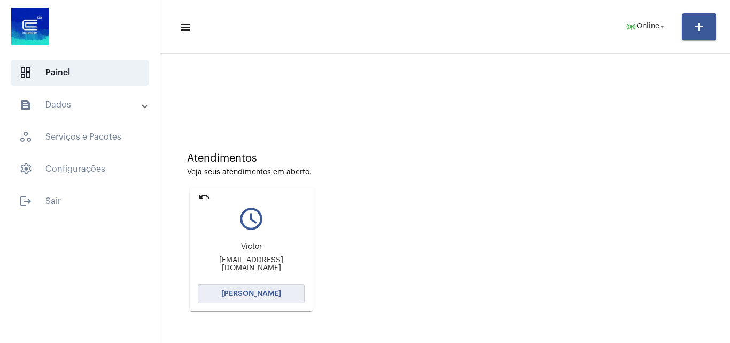
click at [281, 290] on button "[PERSON_NAME]" at bounding box center [251, 293] width 107 height 19
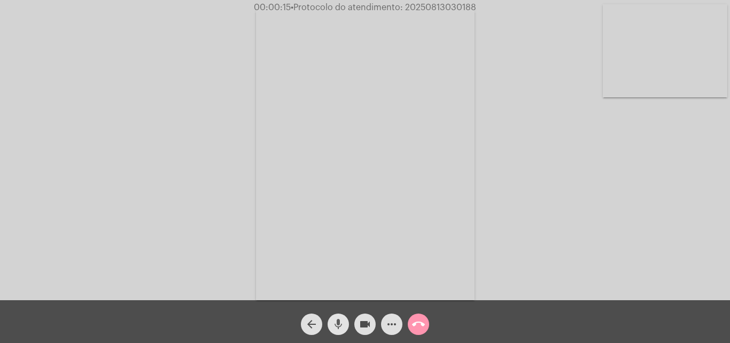
click at [344, 327] on mat-icon "mic" at bounding box center [338, 324] width 13 height 13
click at [364, 326] on mat-icon "videocam" at bounding box center [365, 324] width 13 height 13
click at [308, 322] on mat-icon "arrow_back" at bounding box center [311, 324] width 13 height 13
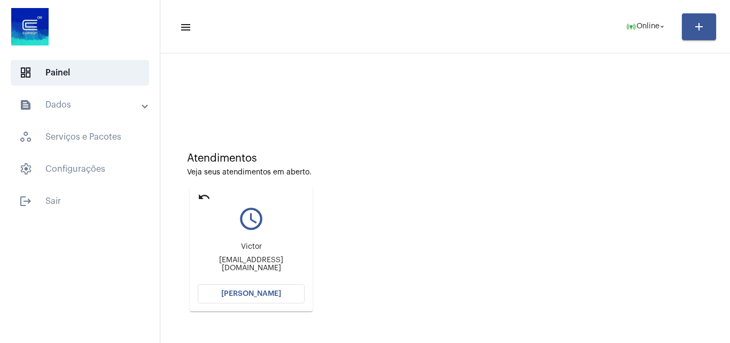
click at [198, 196] on mat-icon "undo" at bounding box center [204, 196] width 13 height 13
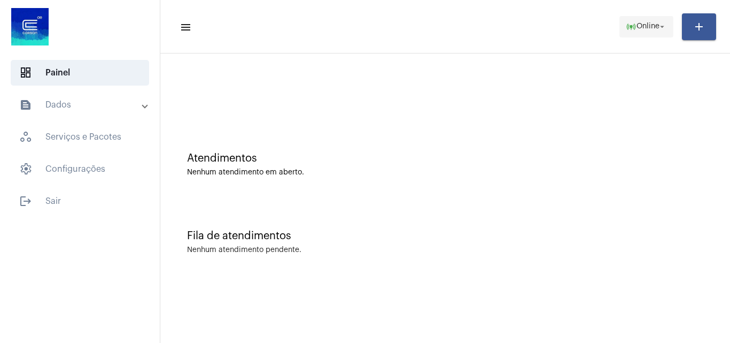
click at [636, 21] on mat-icon "online_prediction" at bounding box center [631, 26] width 11 height 11
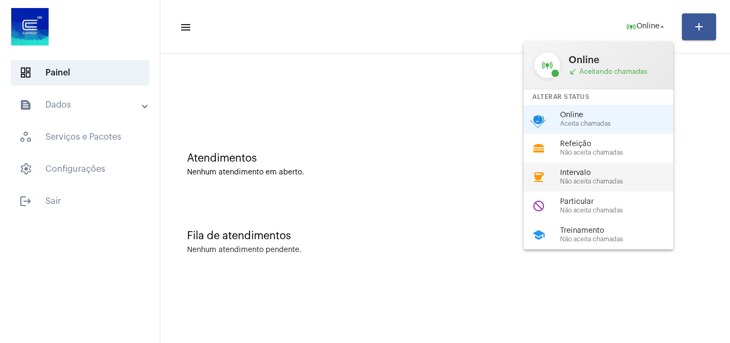
click at [609, 182] on span "Não aceita chamadas" at bounding box center [621, 181] width 122 height 7
